Goal: Transaction & Acquisition: Book appointment/travel/reservation

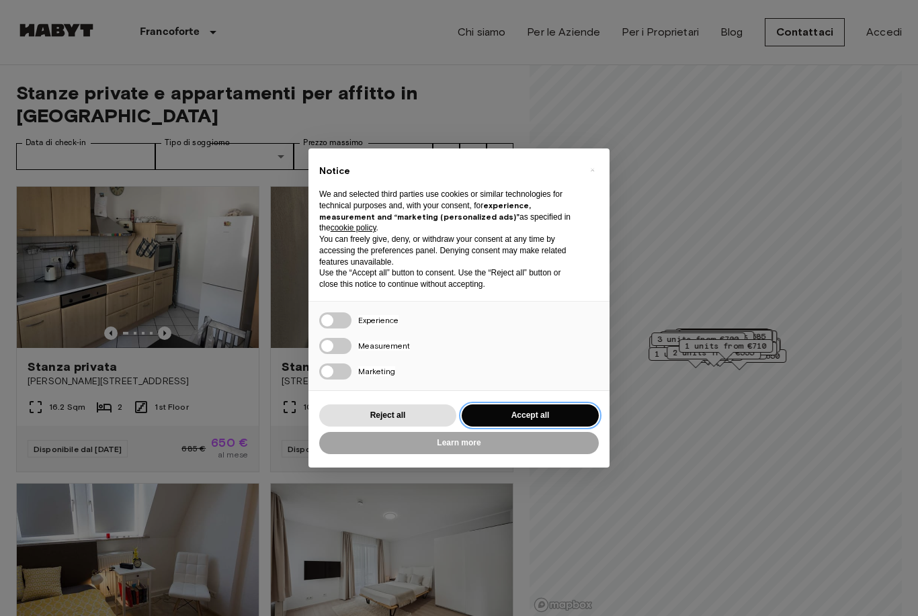
click at [571, 417] on button "Accept all" at bounding box center [530, 416] width 137 height 22
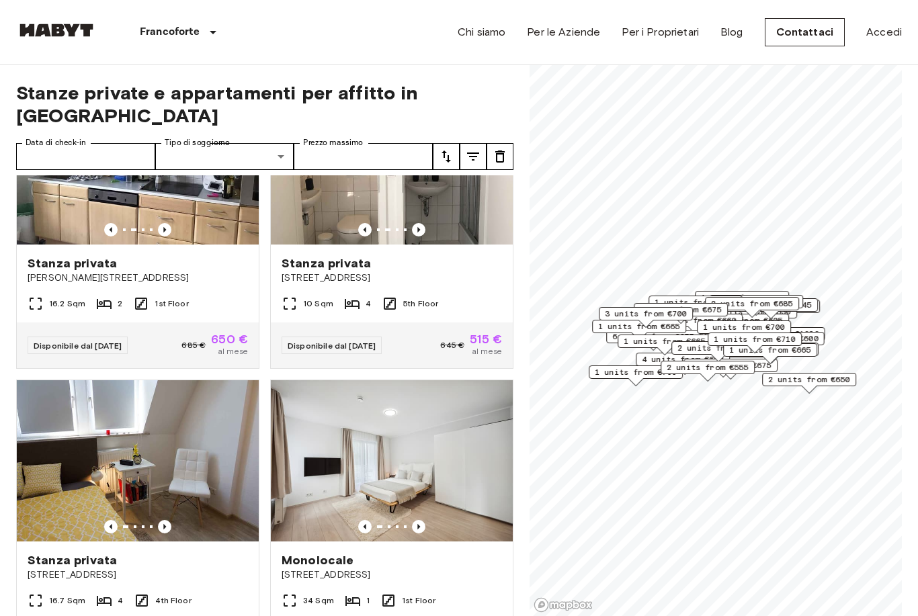
scroll to position [106, 0]
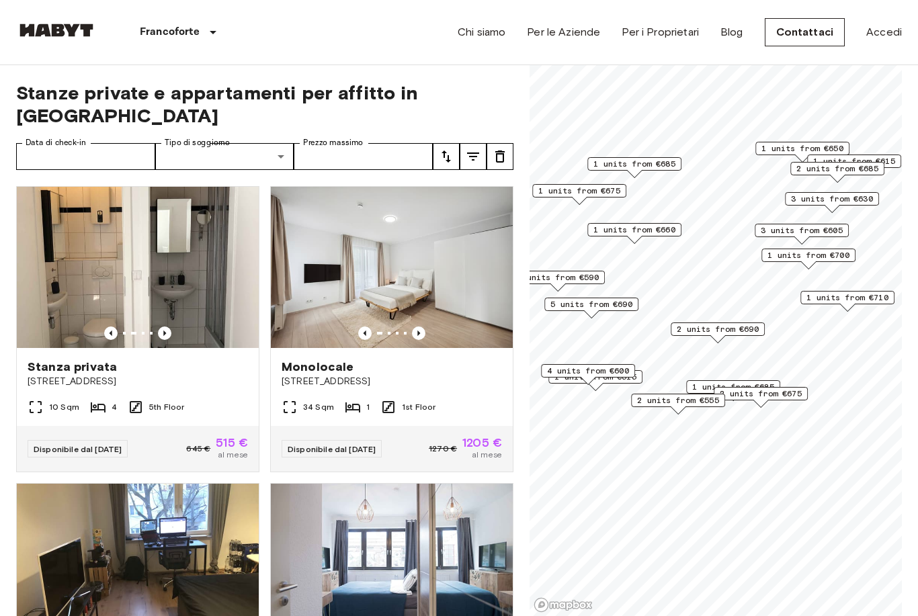
click at [61, 324] on img at bounding box center [138, 267] width 242 height 161
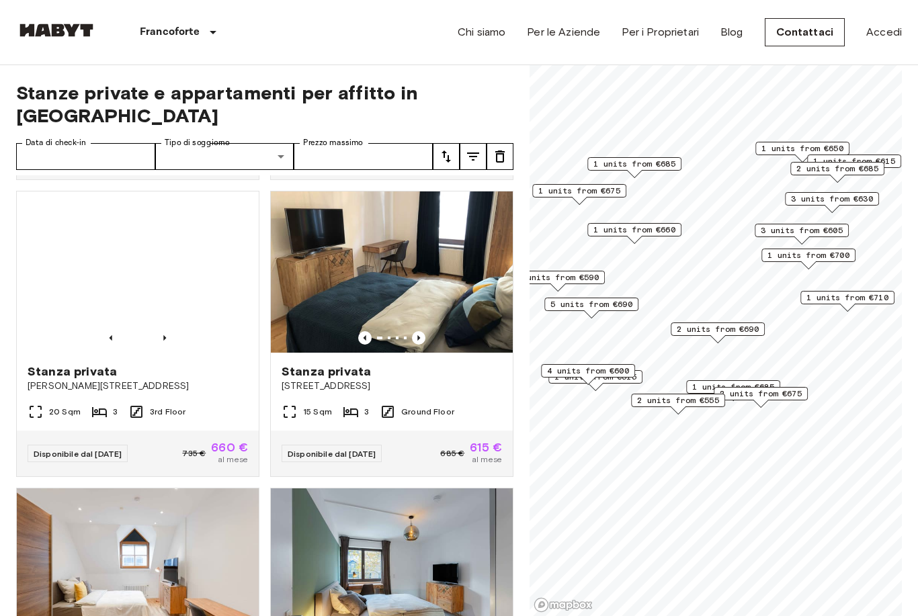
scroll to position [1189, 0]
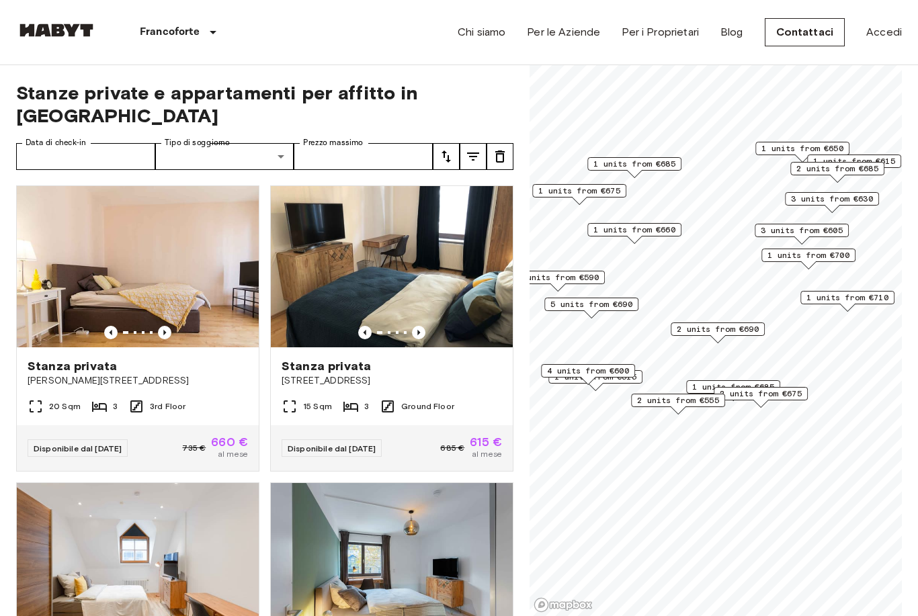
click at [46, 324] on img at bounding box center [138, 266] width 242 height 161
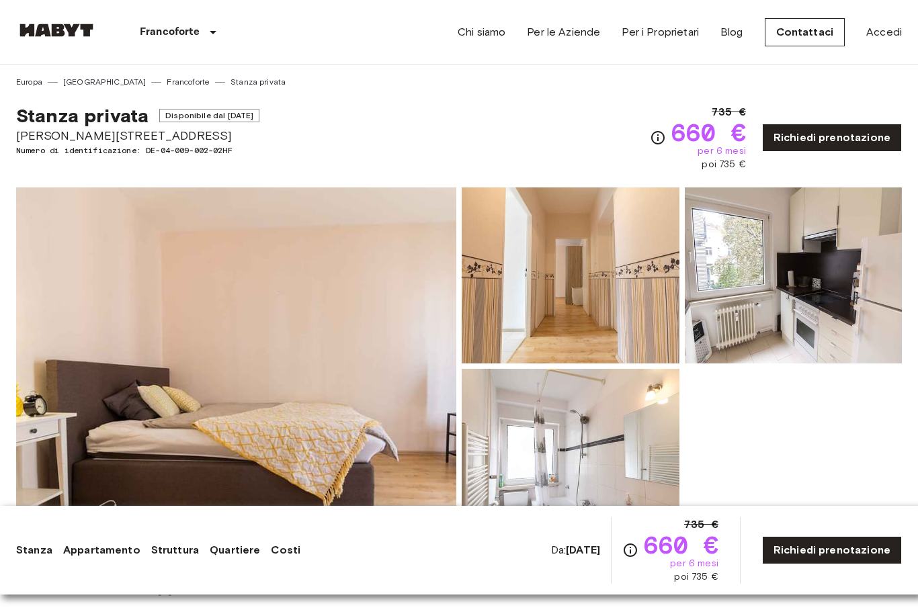
click at [877, 547] on link "Richiedi prenotazione" at bounding box center [832, 550] width 140 height 28
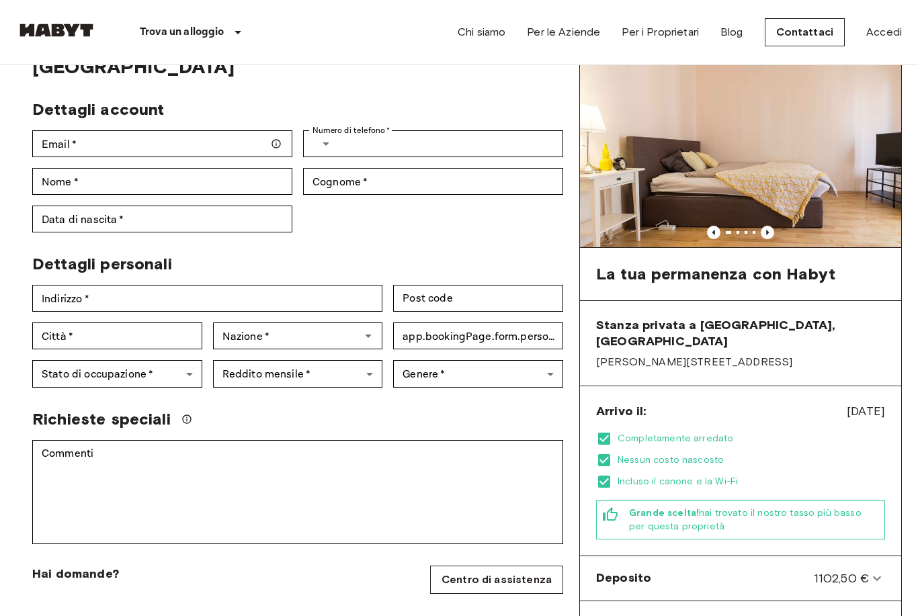
scroll to position [61, 0]
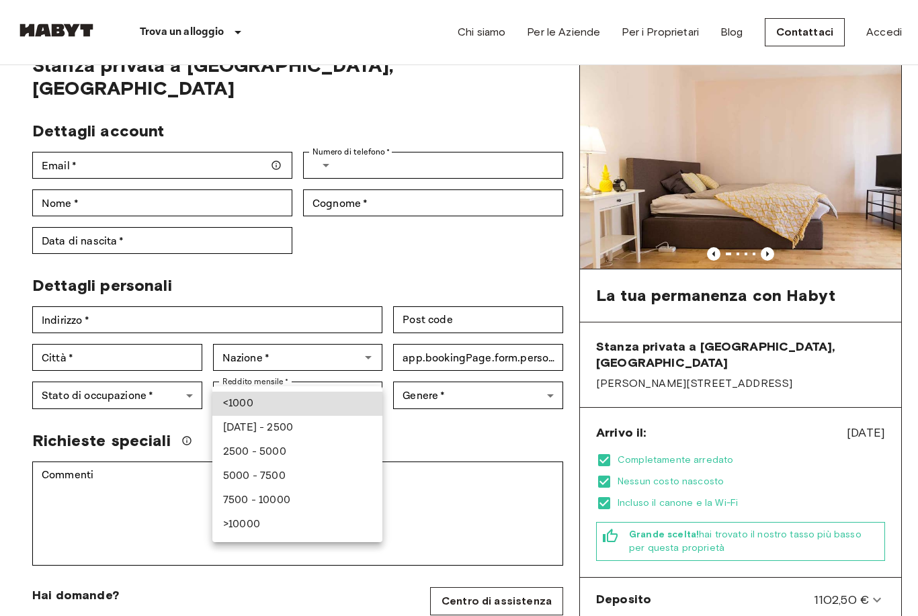
click at [514, 434] on div at bounding box center [459, 308] width 918 height 616
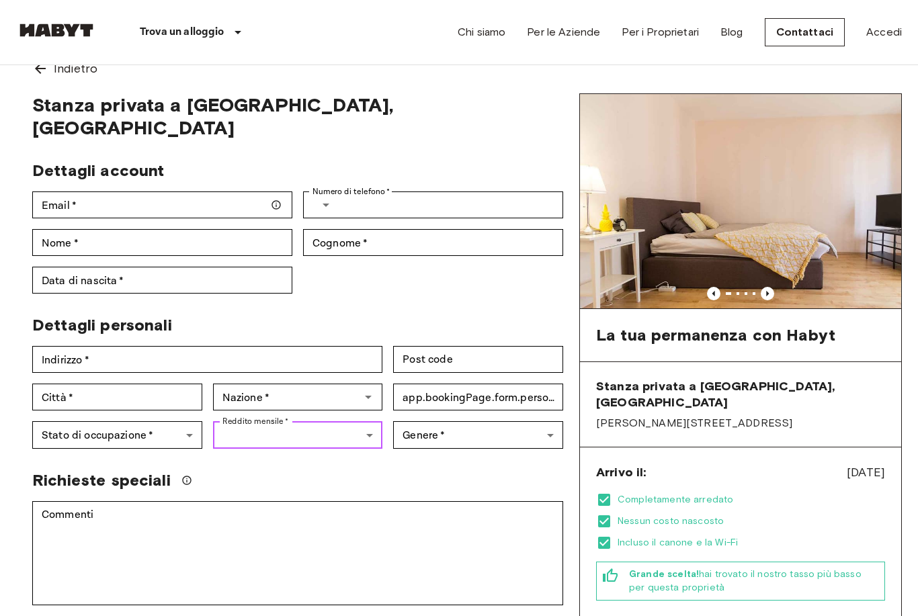
scroll to position [0, 0]
